Goal: Transaction & Acquisition: Obtain resource

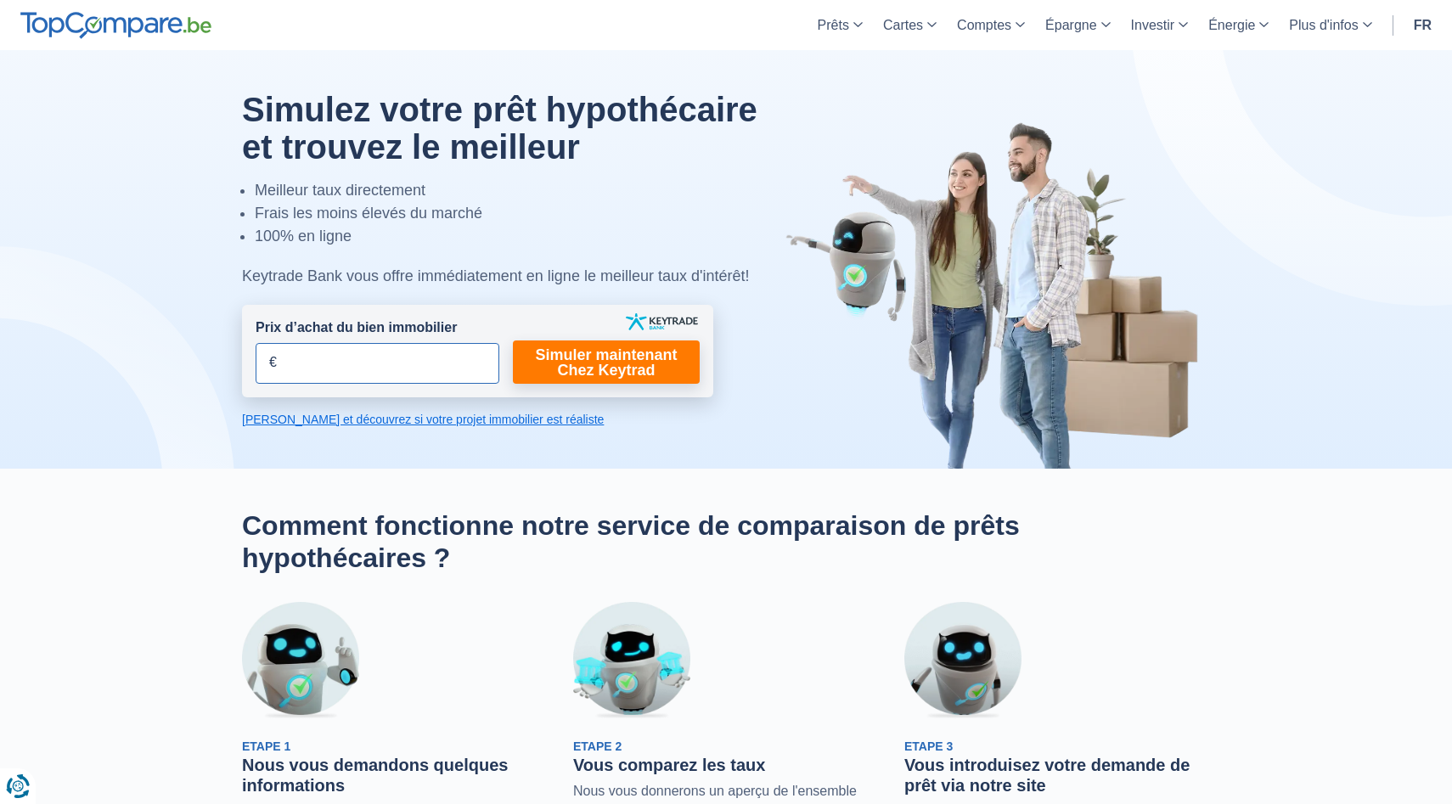
click at [453, 362] on input "Prix d’achat du bien immobilier" at bounding box center [378, 363] width 244 height 41
type input "500.000"
click at [618, 374] on link "Simuler maintenant Chez Keytrad" at bounding box center [606, 361] width 187 height 43
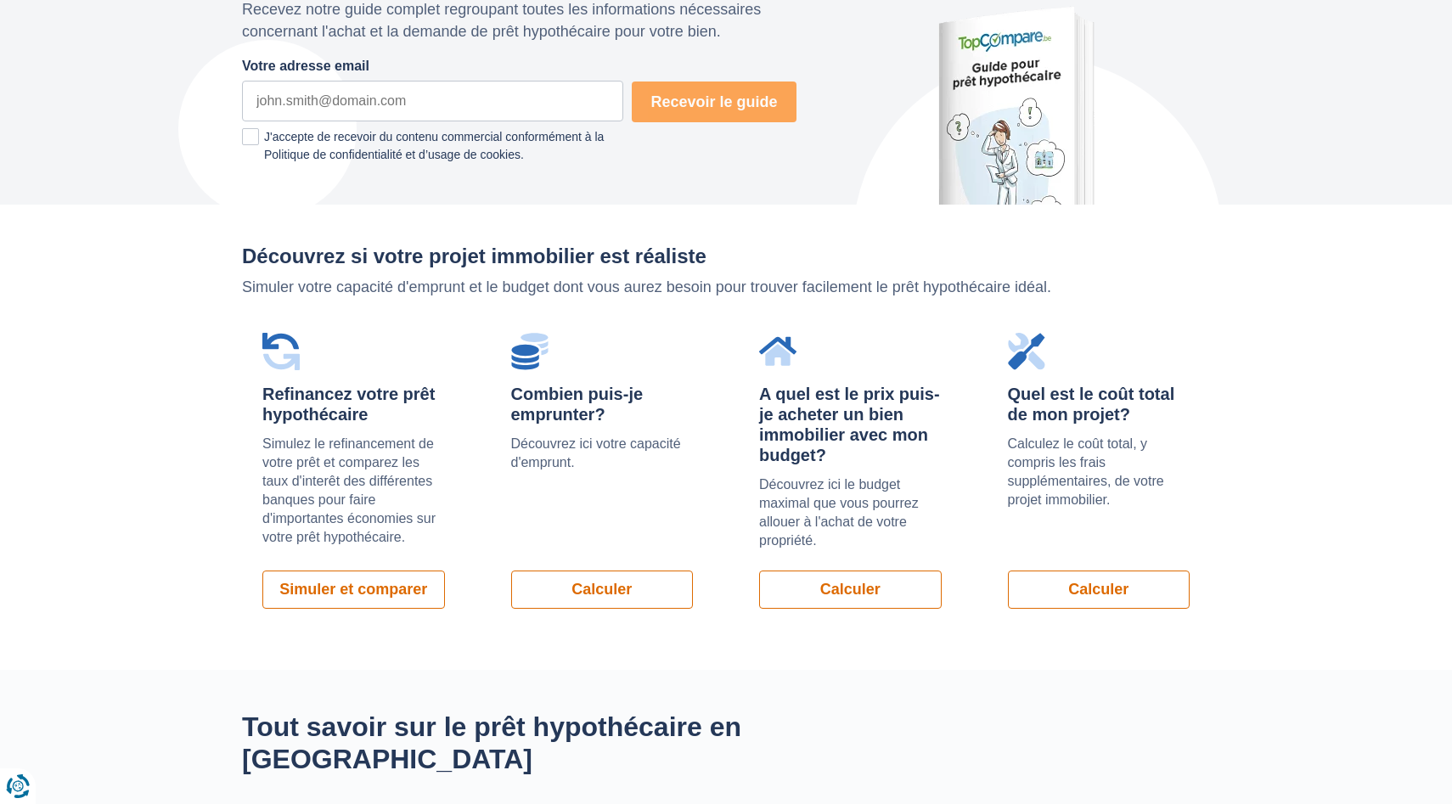
scroll to position [1002, 0]
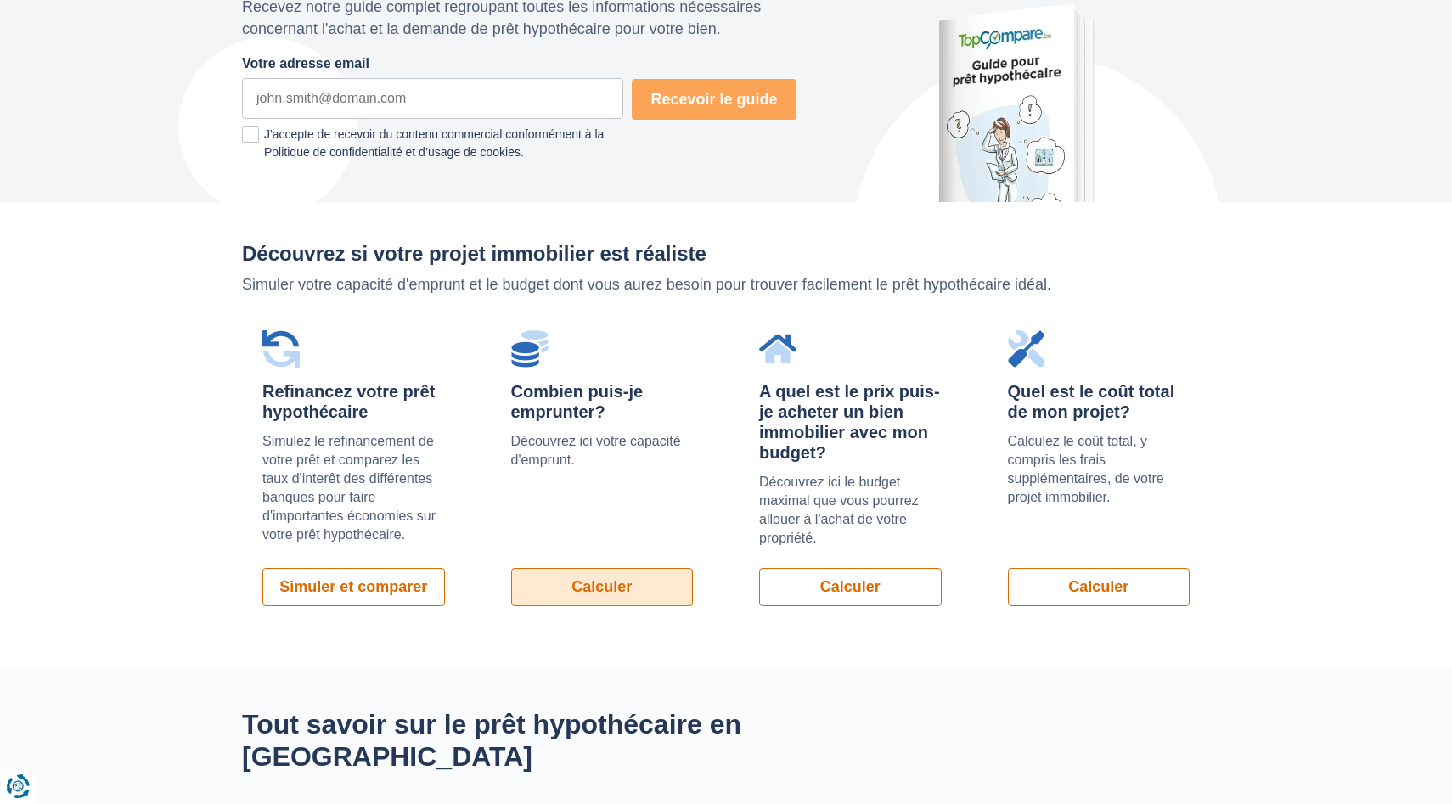
click at [593, 590] on link "Calculer" at bounding box center [602, 587] width 183 height 38
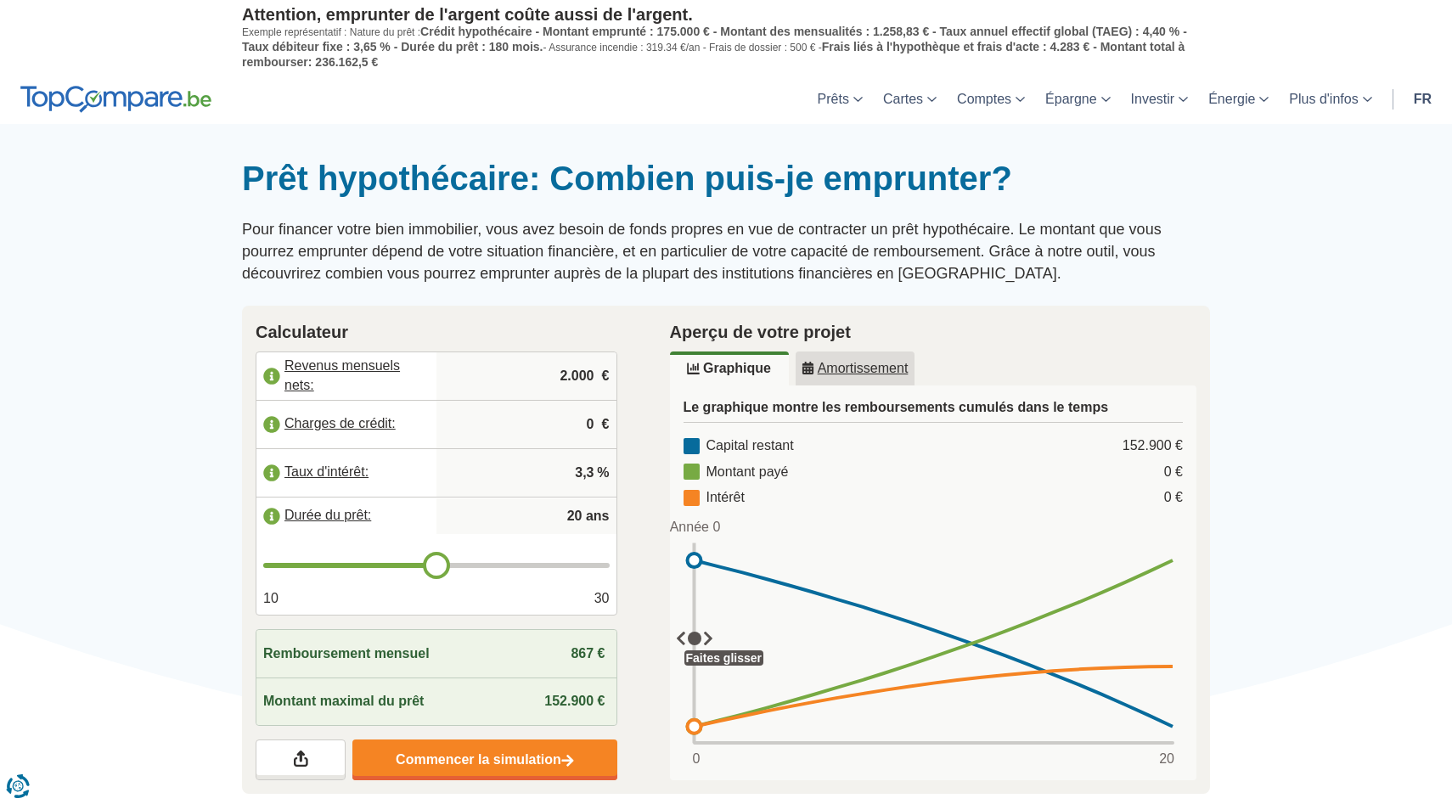
drag, startPoint x: 0, startPoint y: 0, endPoint x: 593, endPoint y: 591, distance: 836.8
click at [593, 591] on div "10 30" at bounding box center [436, 599] width 346 height 20
click at [581, 377] on input "2.000" at bounding box center [526, 376] width 166 height 46
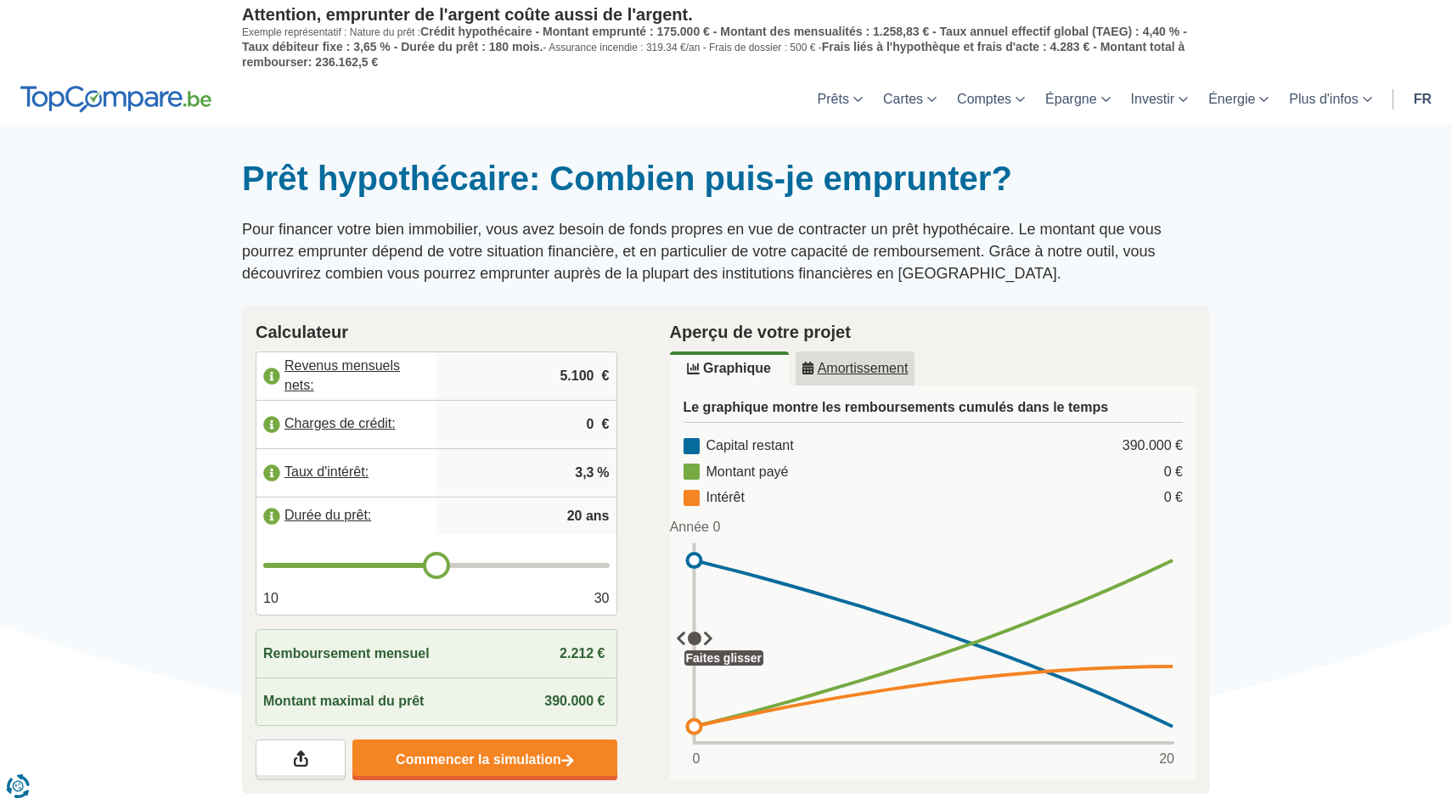
type input "5.100"
click at [609, 340] on h2 "Calculateur" at bounding box center [437, 331] width 362 height 25
type input "21"
type input "22"
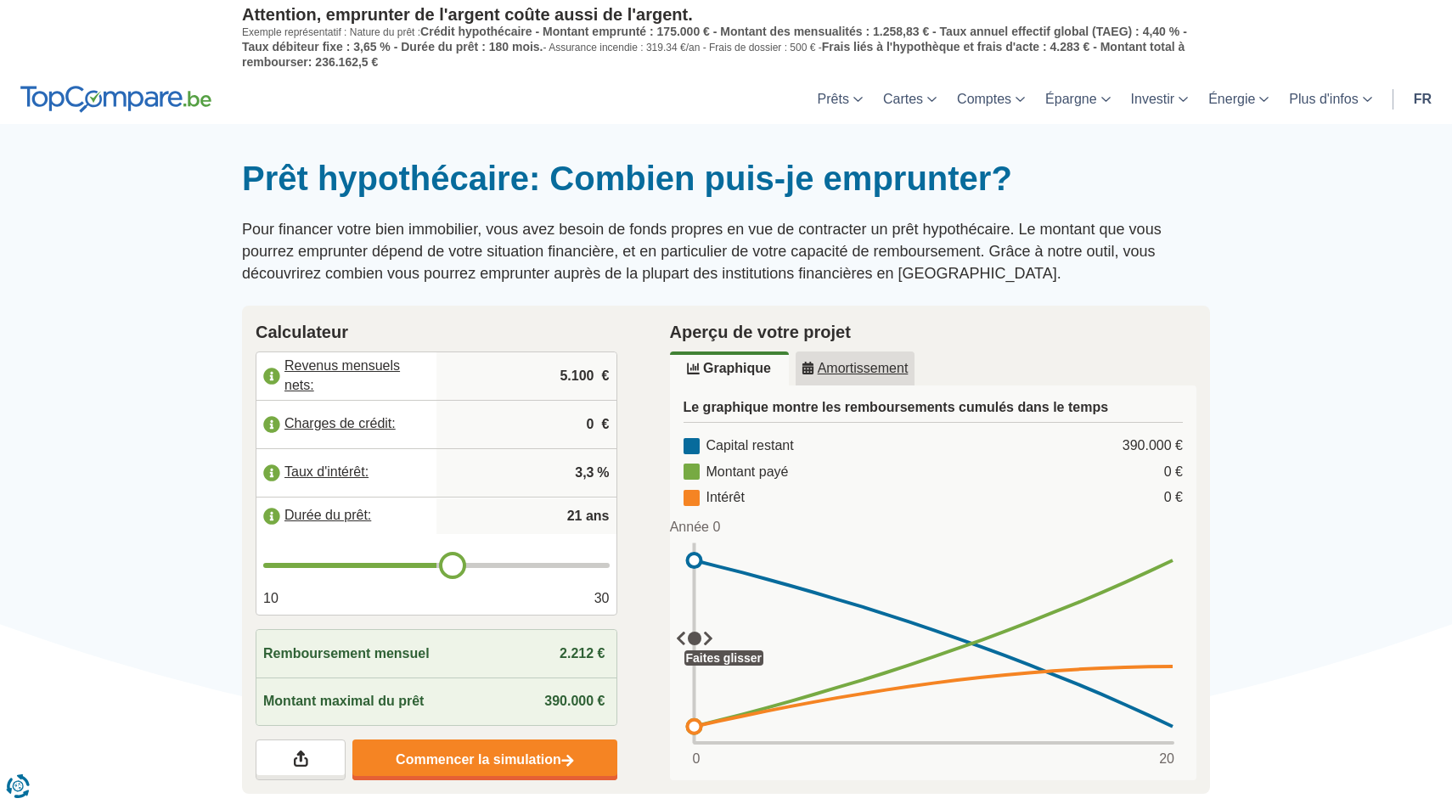
type input "22"
type input "23"
type input "24"
drag, startPoint x: 438, startPoint y: 566, endPoint x: 495, endPoint y: 570, distance: 57.0
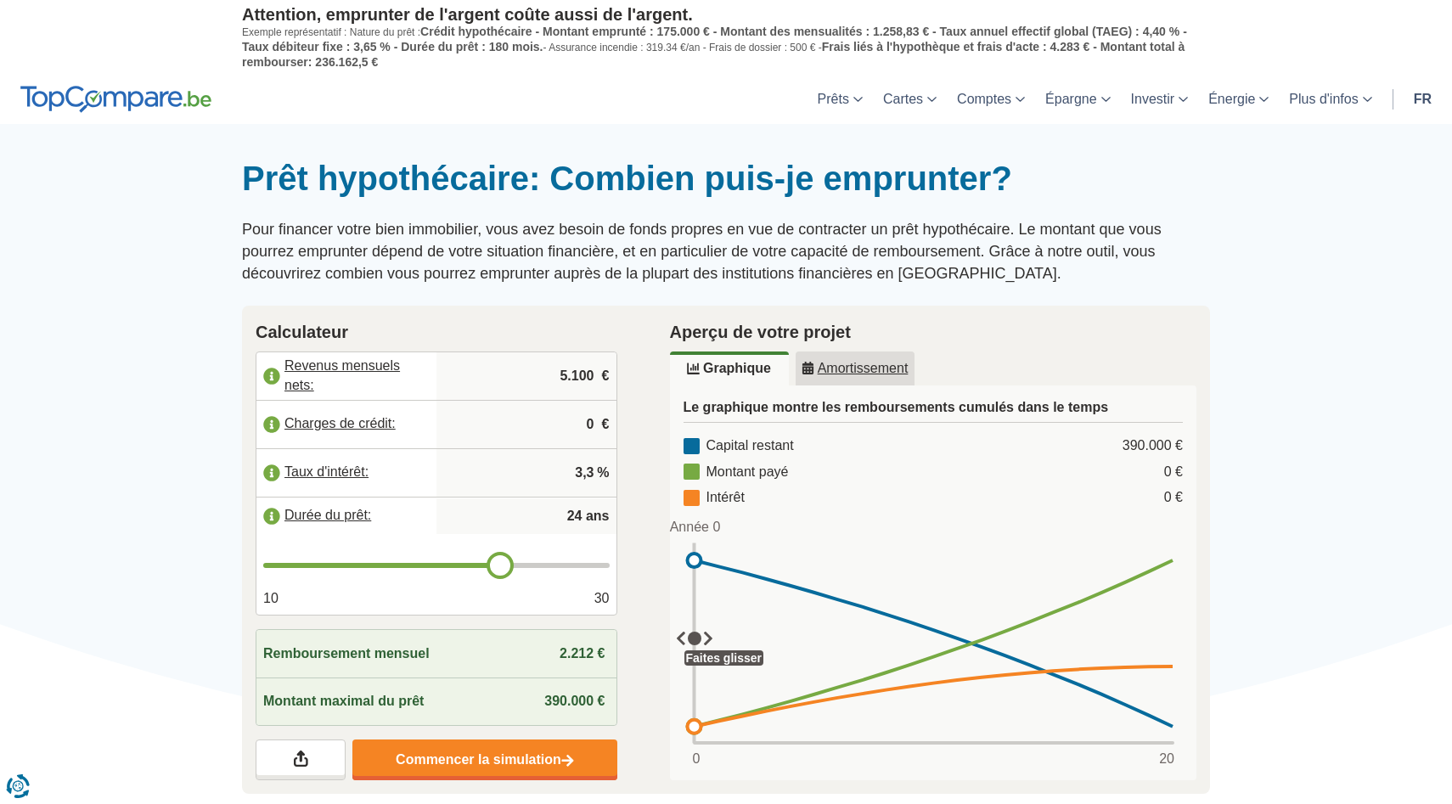
type input "24"
click at [495, 568] on input "range" at bounding box center [436, 565] width 346 height 5
type input "25"
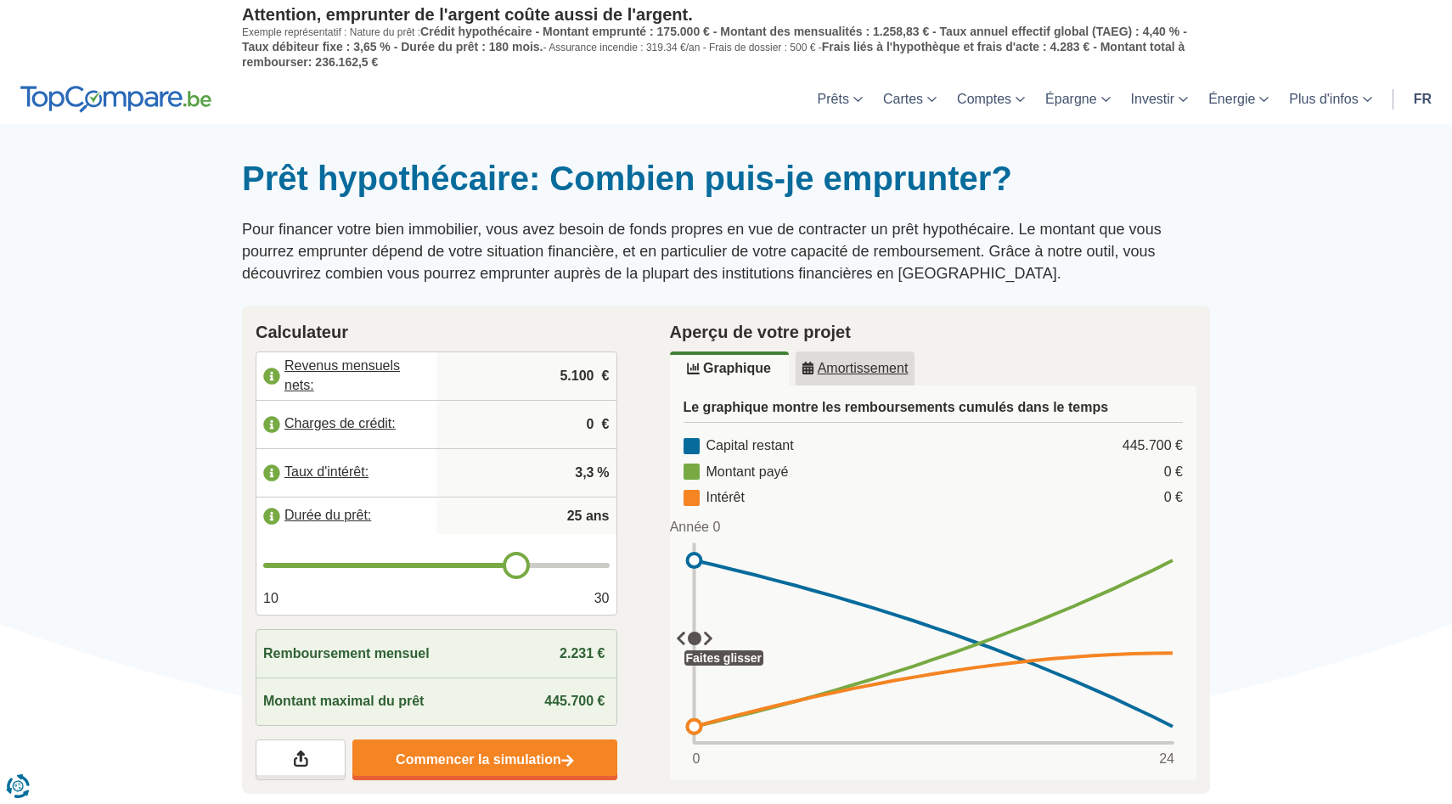
drag, startPoint x: 495, startPoint y: 570, endPoint x: 511, endPoint y: 569, distance: 16.2
type input "25"
click at [511, 568] on input "range" at bounding box center [436, 565] width 346 height 5
click at [276, 422] on label "Charges de crédit:" at bounding box center [346, 424] width 180 height 37
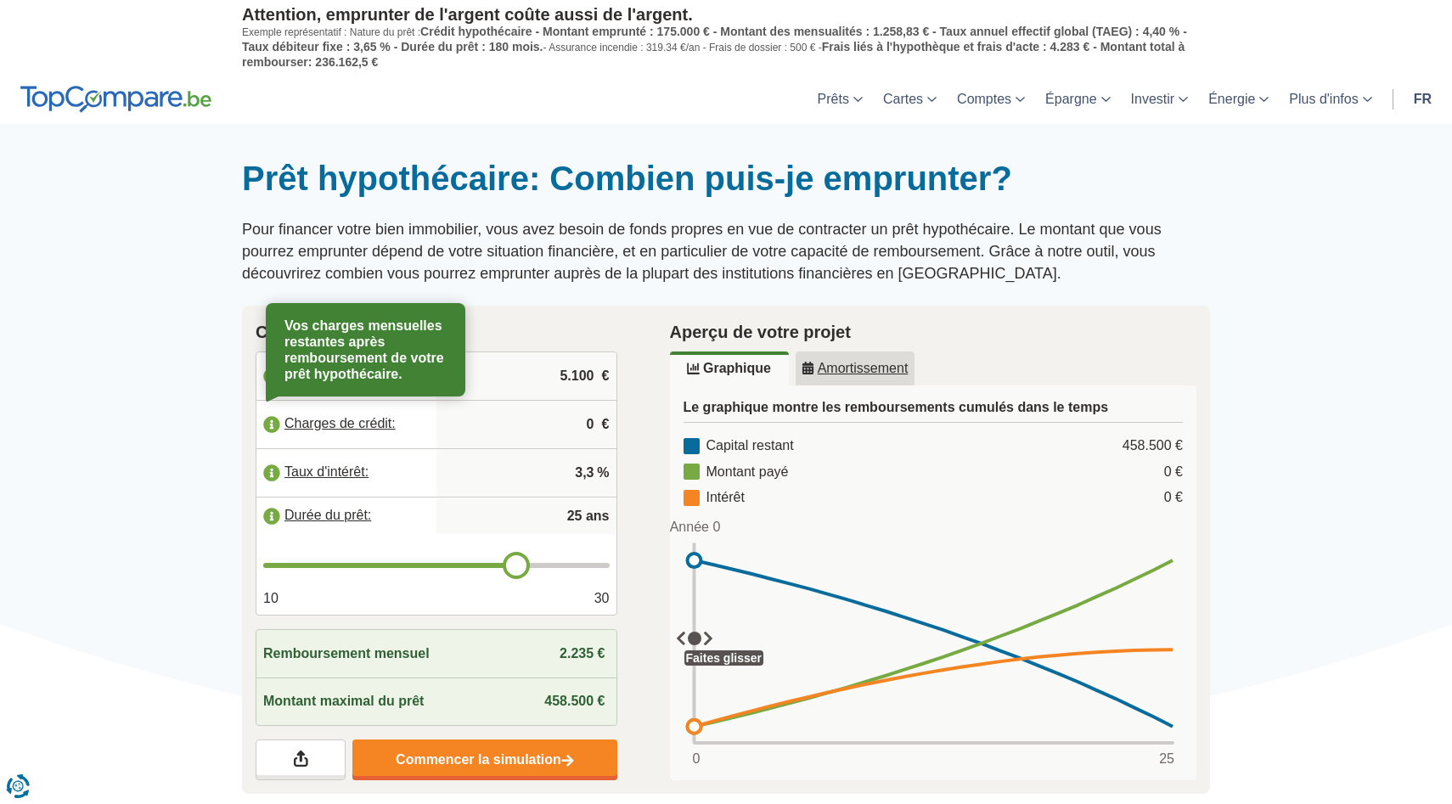
click at [602, 472] on span "%" at bounding box center [603, 474] width 12 height 20
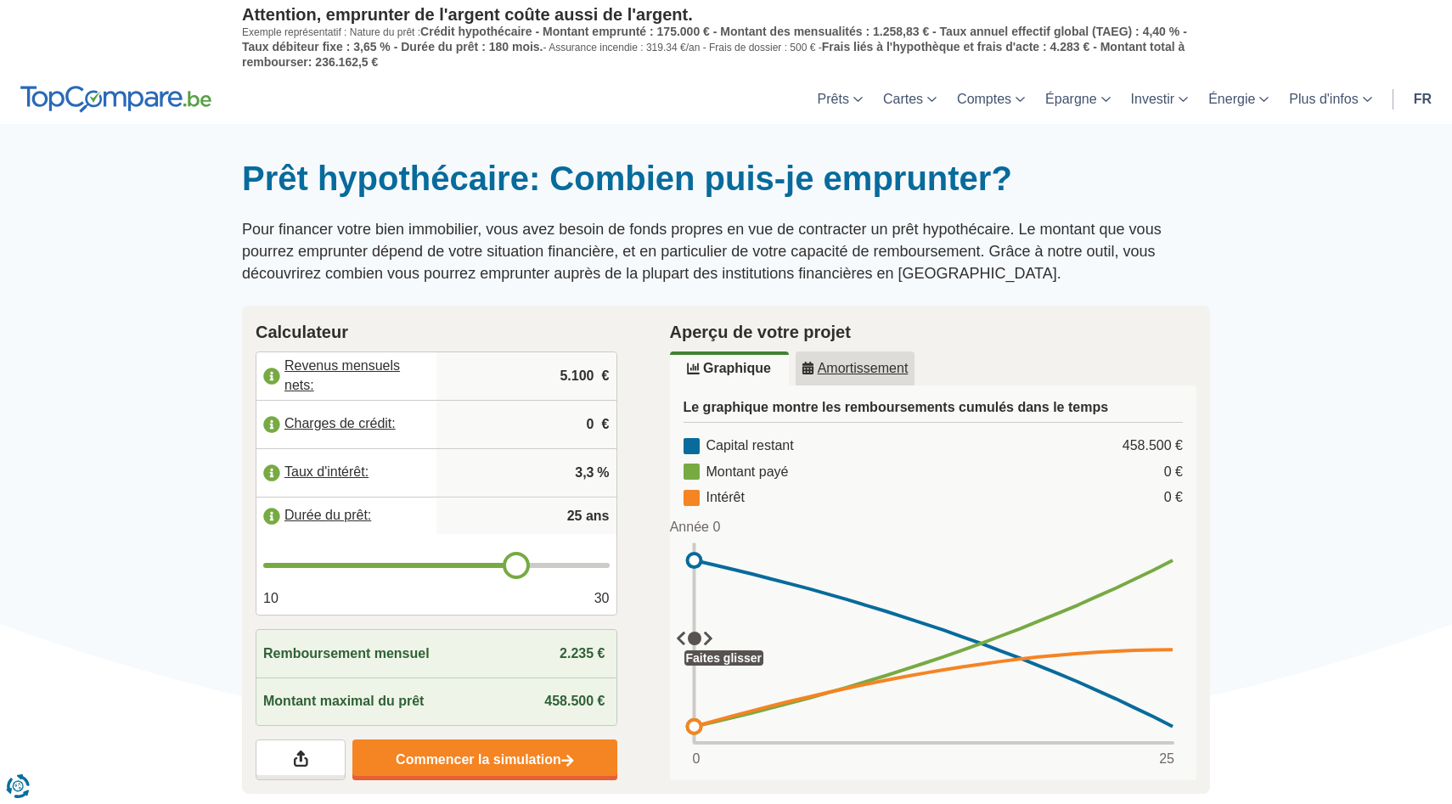
click at [602, 472] on span "%" at bounding box center [603, 474] width 12 height 20
click at [594, 473] on input "3,3" at bounding box center [526, 473] width 166 height 46
type input "3"
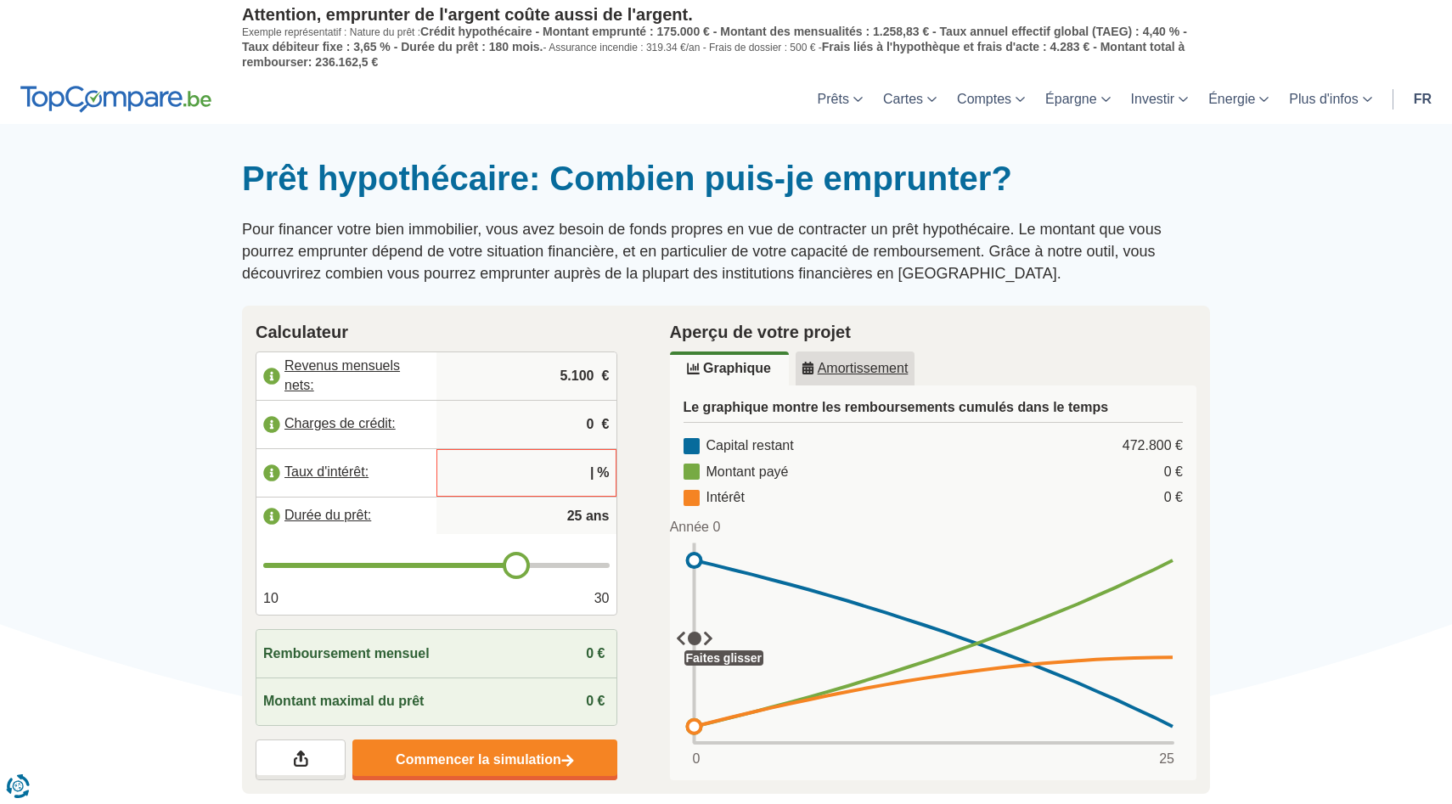
type input "4"
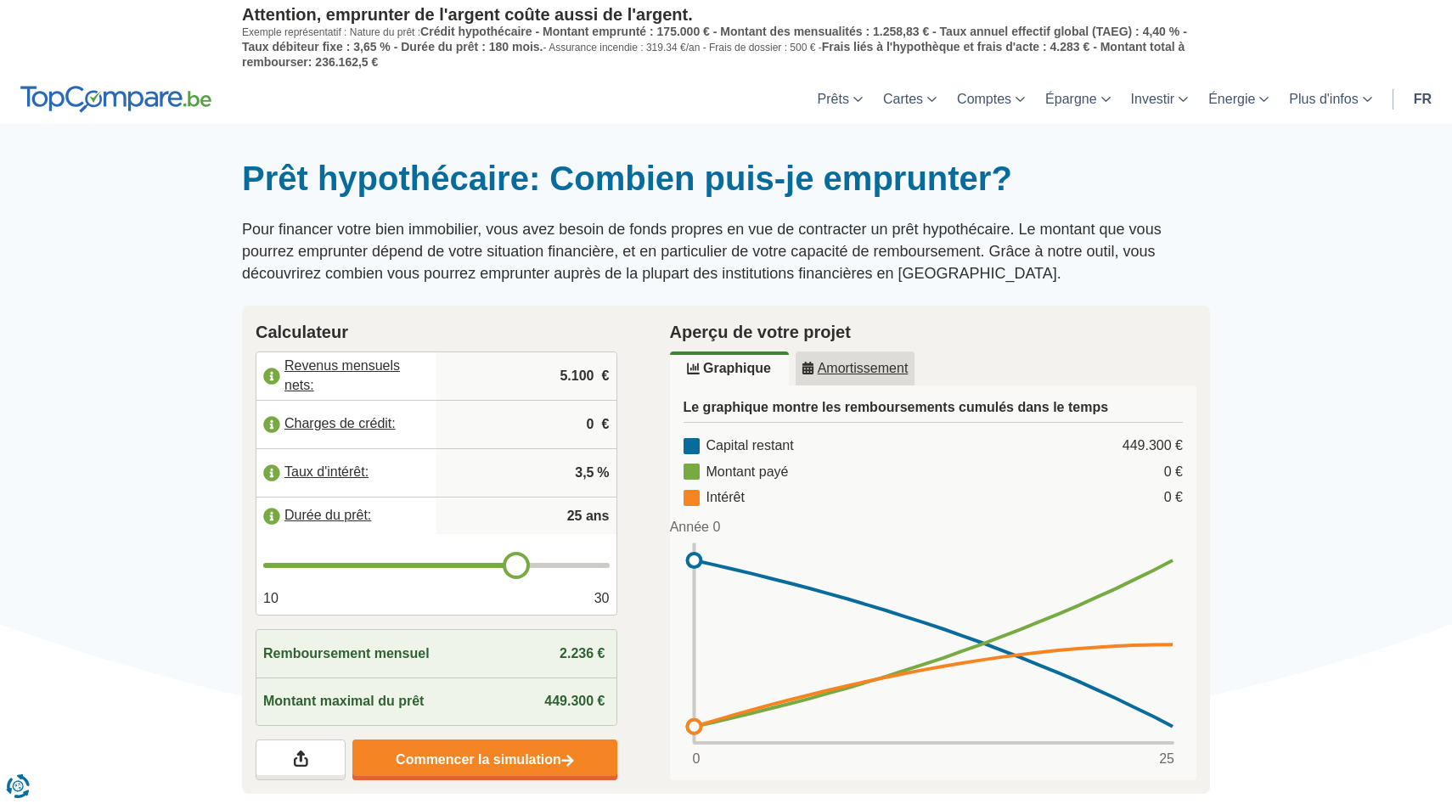
type input "3,5"
click at [835, 354] on link "Amortissement" at bounding box center [854, 368] width 119 height 34
